Goal: Task Accomplishment & Management: Use online tool/utility

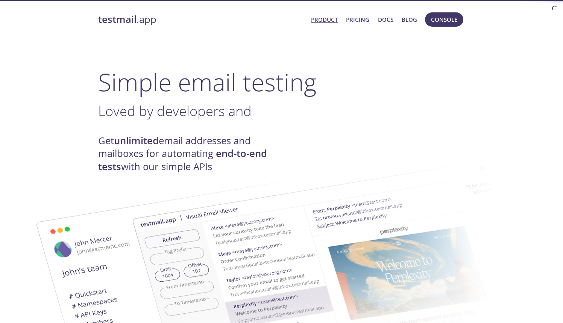
click at [447, 25] on button "Console" at bounding box center [444, 19] width 38 height 14
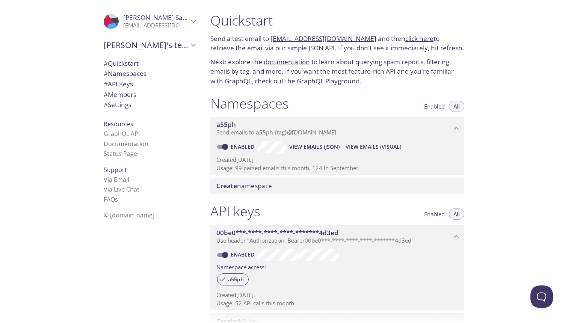
click at [367, 148] on span "View Emails (Visual)" at bounding box center [374, 146] width 56 height 9
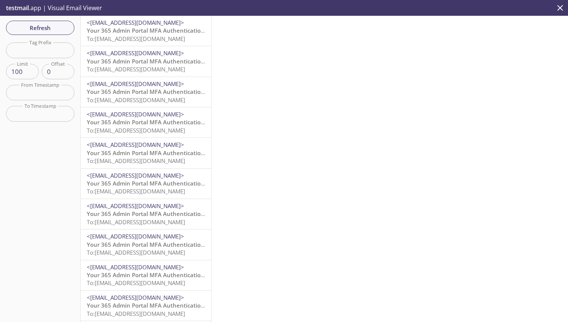
click at [154, 40] on span "To: [EMAIL_ADDRESS][DOMAIN_NAME]" at bounding box center [136, 39] width 98 height 8
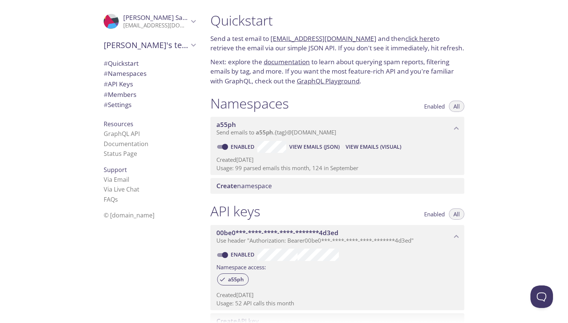
click at [319, 148] on span "View Emails (JSON)" at bounding box center [314, 146] width 50 height 9
